Goal: Complete application form

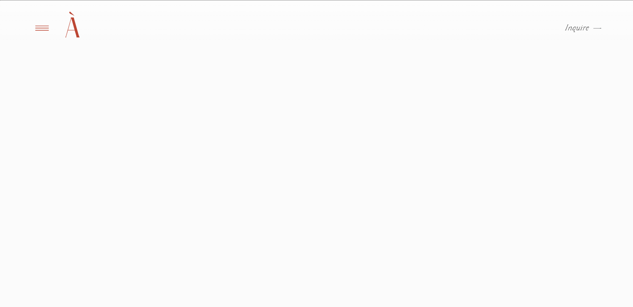
scroll to position [541, 0]
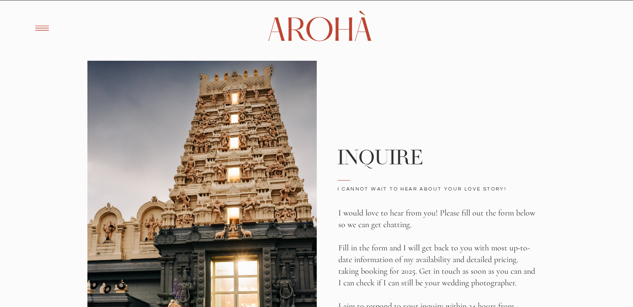
click at [45, 24] on icon at bounding box center [42, 28] width 20 height 20
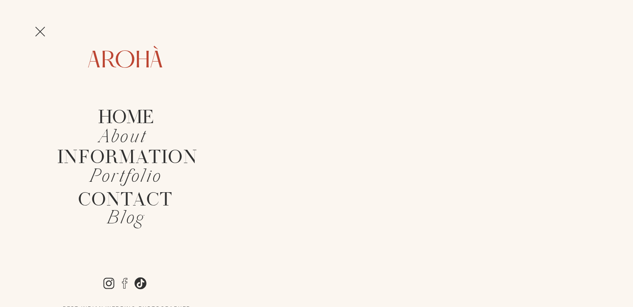
scroll to position [83, 0]
